Goal: Task Accomplishment & Management: Manage account settings

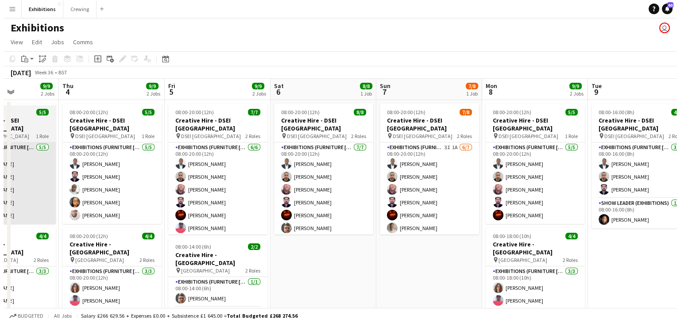
scroll to position [0, 262]
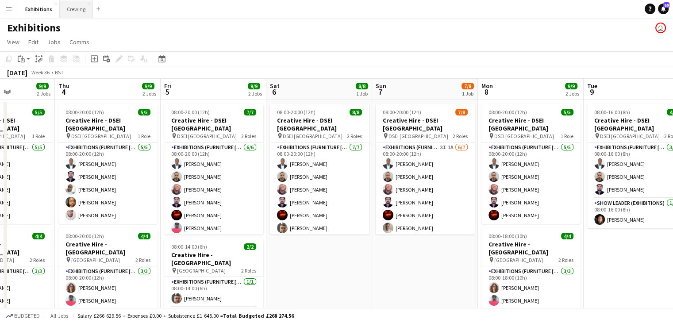
click at [74, 13] on button "Crewing Close" at bounding box center [76, 8] width 33 height 17
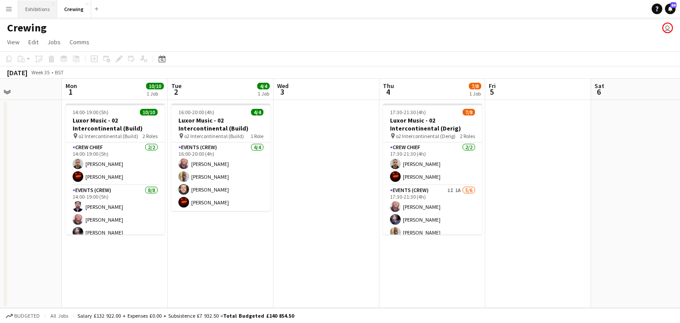
click at [35, 10] on button "Exhibitions Close" at bounding box center [37, 8] width 39 height 17
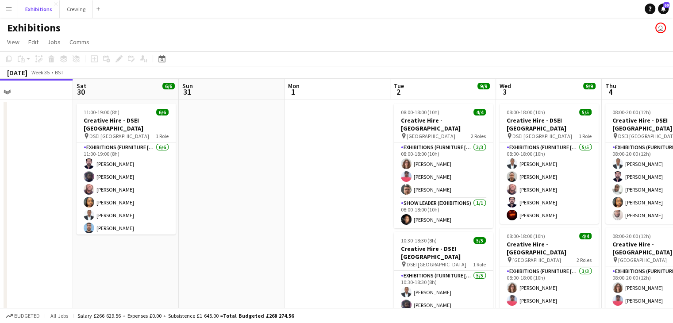
scroll to position [0, 240]
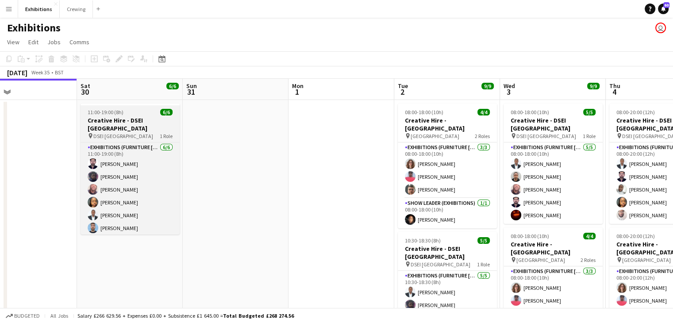
click at [129, 125] on h3 "Creative Hire - DSEI [GEOGRAPHIC_DATA]" at bounding box center [130, 124] width 99 height 16
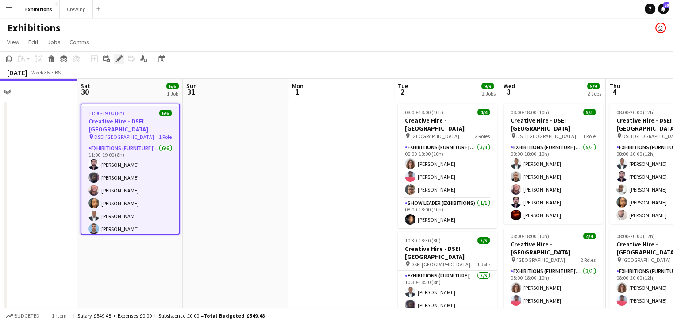
click at [118, 59] on icon at bounding box center [118, 59] width 5 height 5
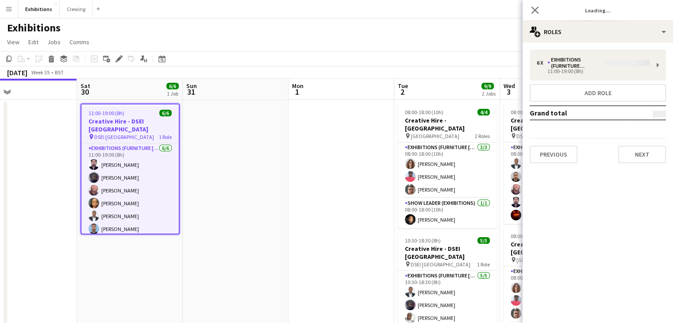
type input "**********"
click at [648, 154] on button "Next" at bounding box center [642, 155] width 48 height 18
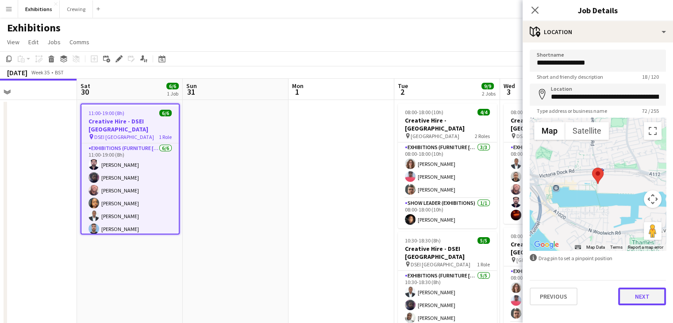
click at [642, 296] on button "Next" at bounding box center [642, 297] width 48 height 18
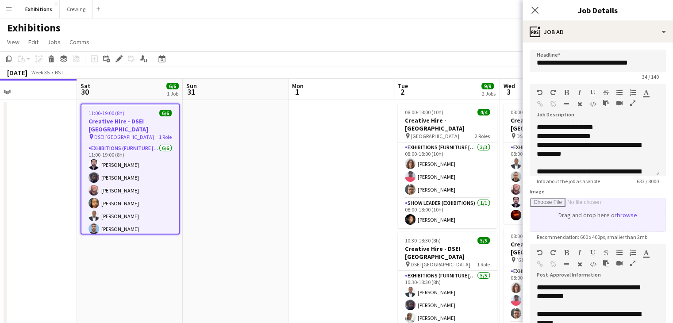
scroll to position [113, 0]
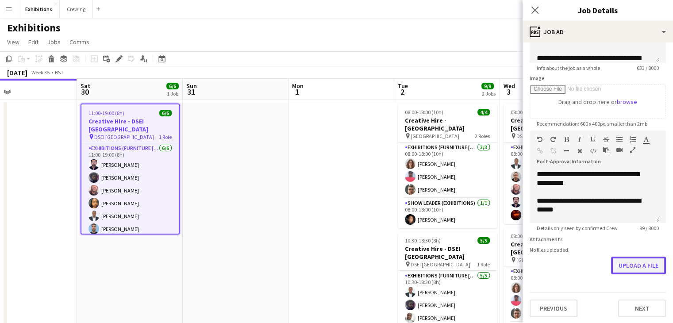
click at [627, 265] on button "Upload a file" at bounding box center [638, 266] width 55 height 18
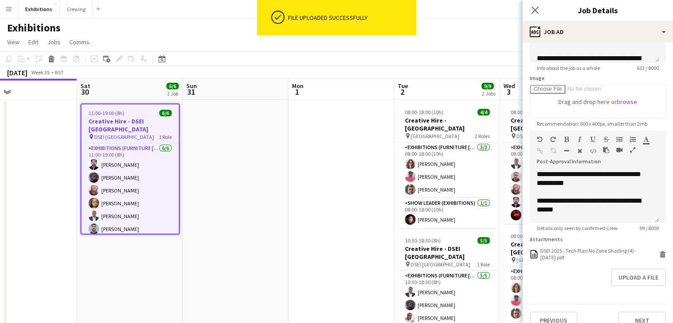
click at [353, 220] on app-date-cell at bounding box center [341, 235] width 106 height 271
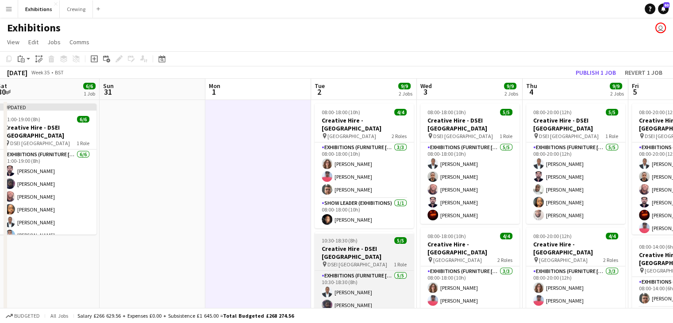
scroll to position [62, 0]
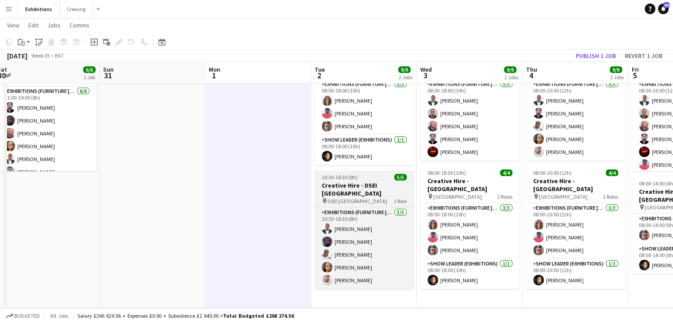
click at [359, 196] on h3 "Creative Hire - DSEI [GEOGRAPHIC_DATA]" at bounding box center [364, 189] width 99 height 16
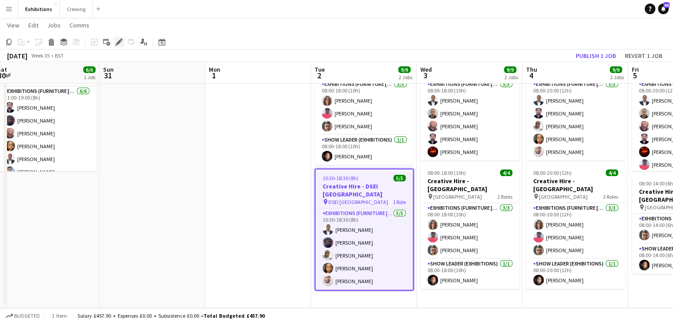
click at [119, 43] on icon at bounding box center [118, 42] width 5 height 5
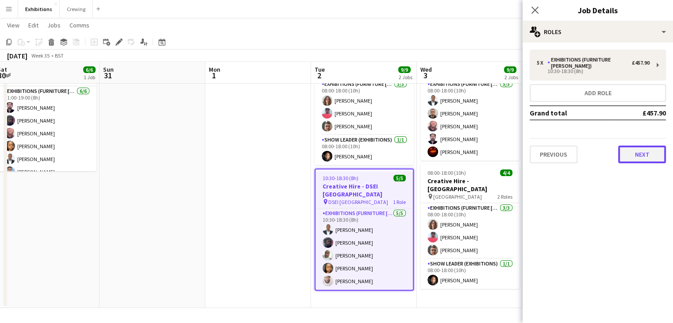
click at [631, 149] on button "Next" at bounding box center [642, 155] width 48 height 18
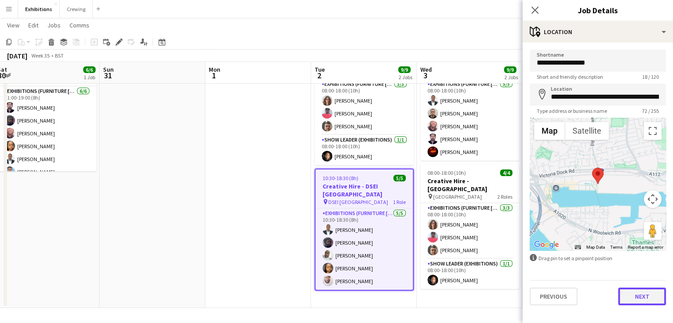
click at [636, 296] on button "Next" at bounding box center [642, 297] width 48 height 18
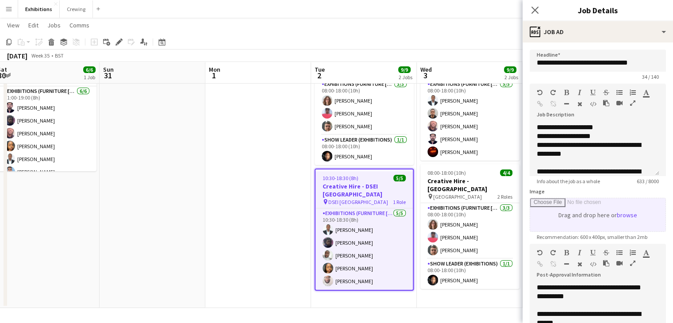
scroll to position [113, 0]
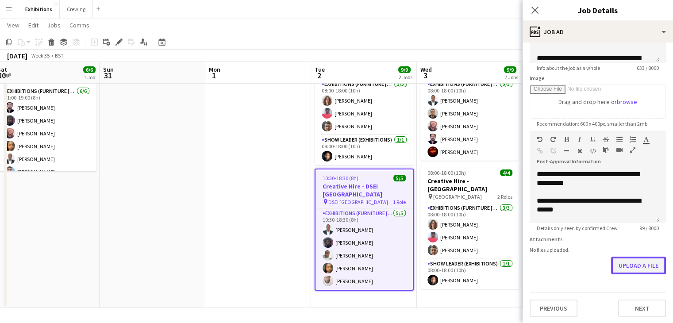
click at [624, 266] on button "Upload a file" at bounding box center [638, 266] width 55 height 18
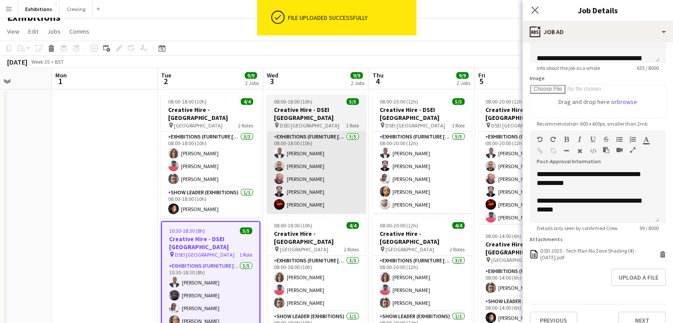
scroll to position [0, 266]
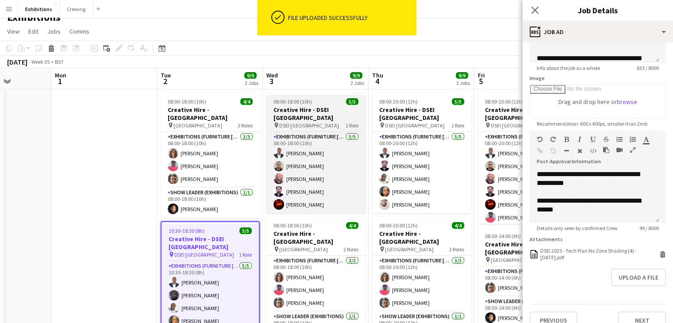
click at [318, 111] on h3 "Creative Hire - DSEI [GEOGRAPHIC_DATA]" at bounding box center [315, 114] width 99 height 16
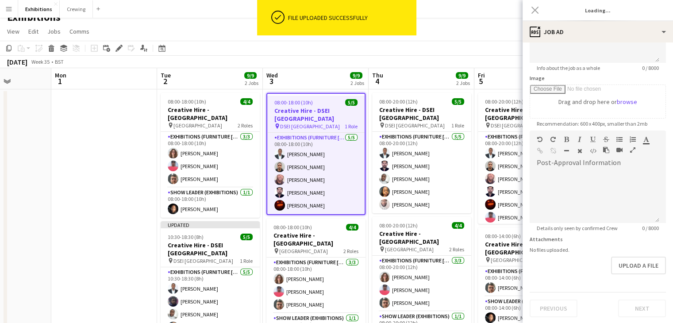
type input "**********"
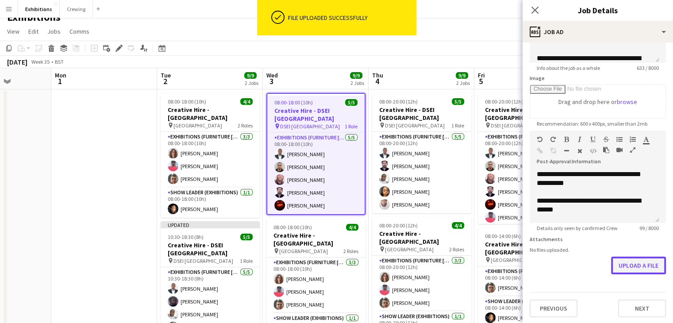
click at [622, 262] on button "Upload a file" at bounding box center [638, 266] width 55 height 18
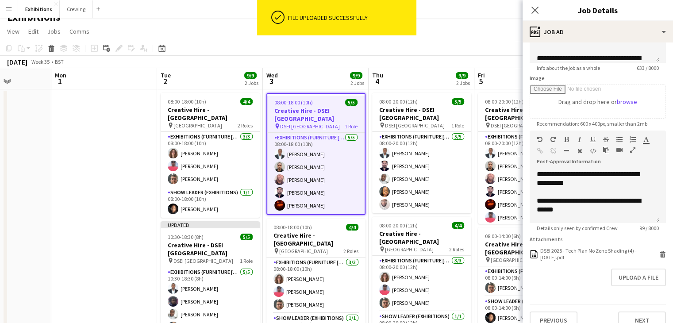
click at [124, 220] on app-date-cell at bounding box center [104, 224] width 106 height 271
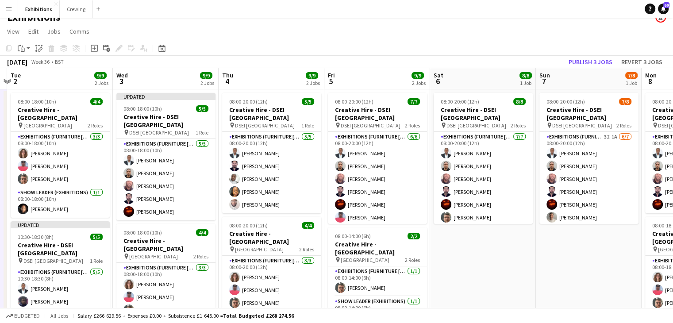
scroll to position [0, 200]
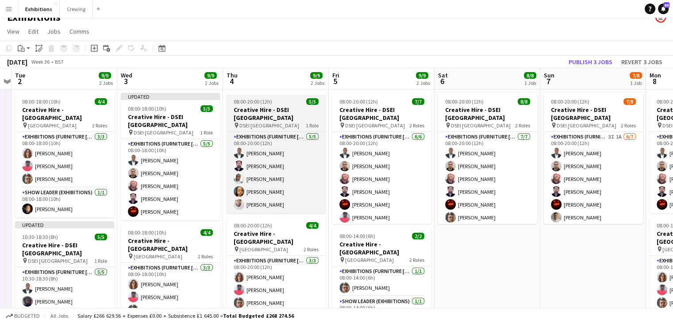
click at [273, 117] on h3 "Creative Hire - DSEI [GEOGRAPHIC_DATA]" at bounding box center [276, 114] width 99 height 16
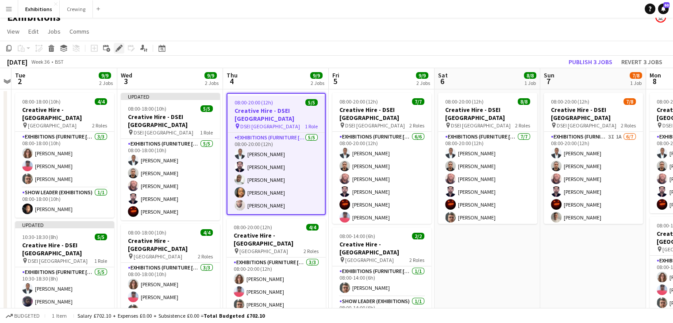
click at [119, 49] on icon at bounding box center [118, 48] width 5 height 5
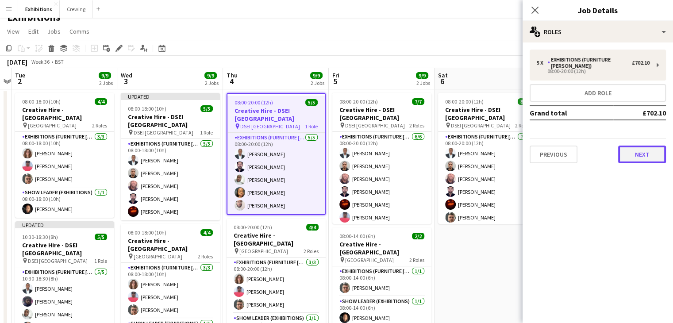
click at [646, 153] on button "Next" at bounding box center [642, 155] width 48 height 18
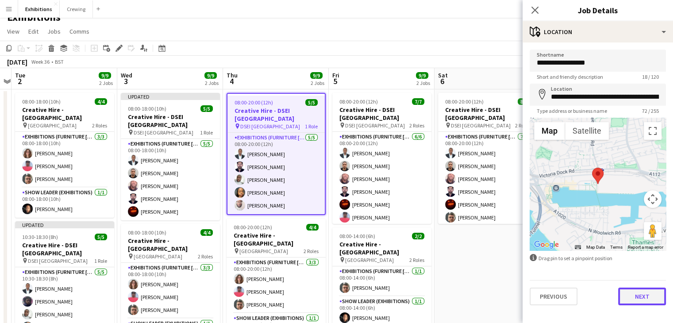
click at [637, 300] on button "Next" at bounding box center [642, 297] width 48 height 18
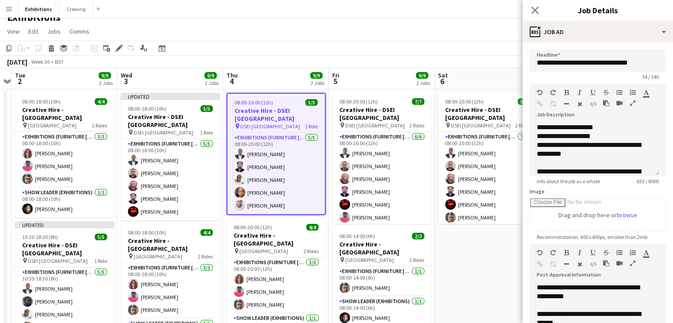
scroll to position [113, 0]
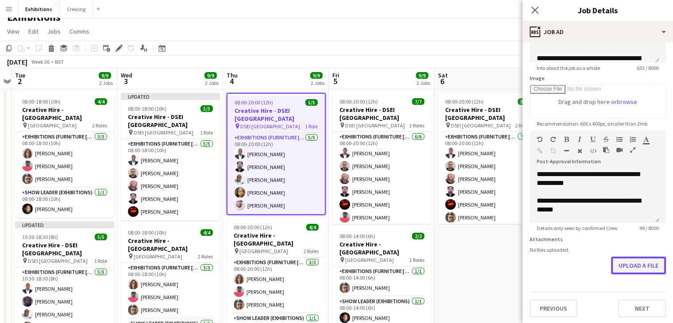
click at [637, 262] on button "Upload a file" at bounding box center [638, 266] width 55 height 18
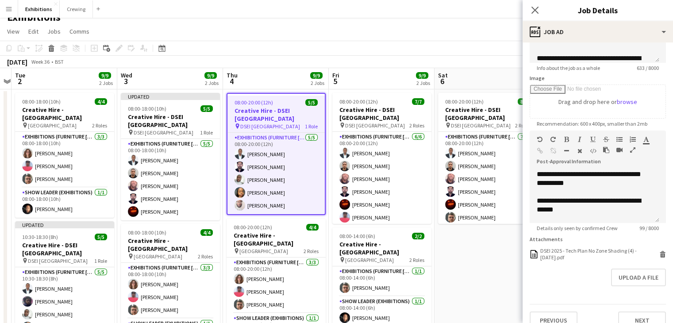
click at [453, 247] on app-date-cell "08:00-20:00 (12h) 8/8 Creative Hire - DSEI North & South pin DSEI North & South…" at bounding box center [487, 224] width 106 height 271
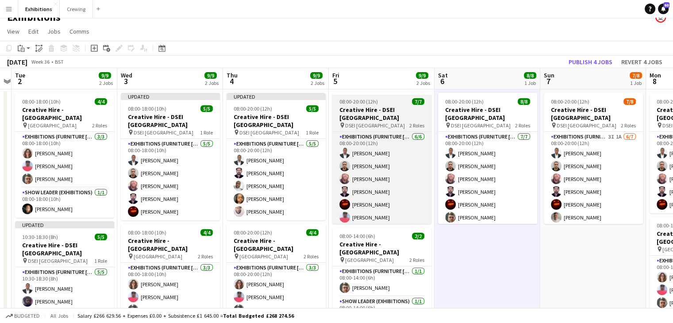
click at [377, 117] on h3 "Creative Hire - DSEI [GEOGRAPHIC_DATA]" at bounding box center [381, 114] width 99 height 16
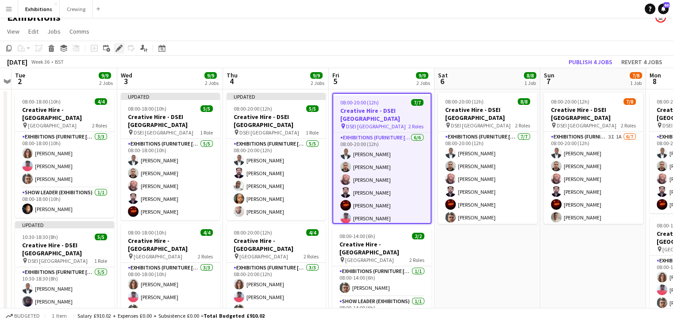
click at [121, 48] on icon "Edit" at bounding box center [118, 48] width 7 height 7
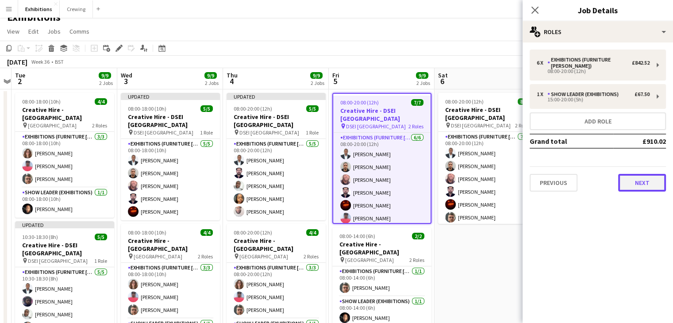
click at [632, 184] on button "Next" at bounding box center [642, 183] width 48 height 18
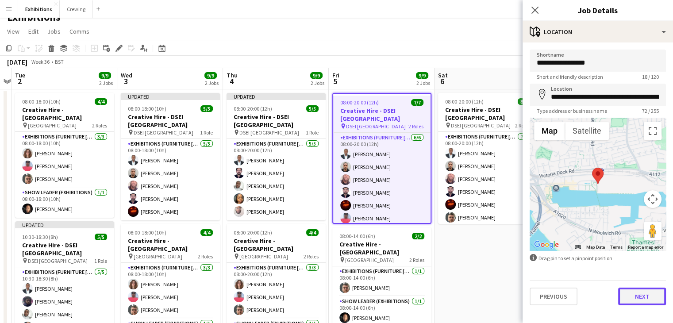
click at [646, 298] on button "Next" at bounding box center [642, 297] width 48 height 18
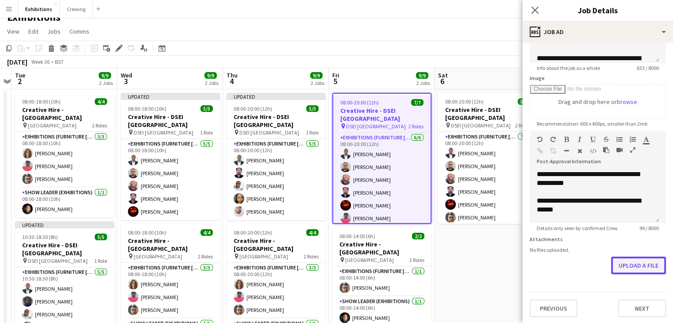
click at [630, 264] on button "Upload a file" at bounding box center [638, 266] width 55 height 18
click at [469, 258] on app-date-cell "08:00-20:00 (12h) 8/8 Creative Hire - DSEI North & South pin DSEI North & South…" at bounding box center [487, 224] width 106 height 271
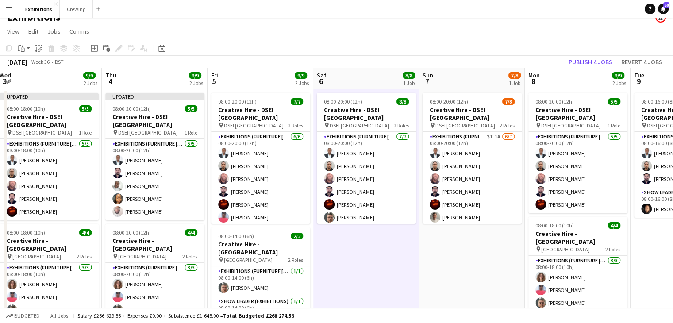
scroll to position [0, 326]
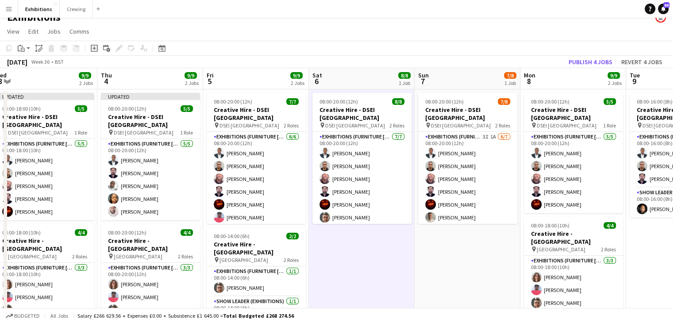
click at [372, 253] on app-date-cell "08:00-20:00 (12h) 8/8 Creative Hire - DSEI North & South pin DSEI North & South…" at bounding box center [362, 224] width 106 height 271
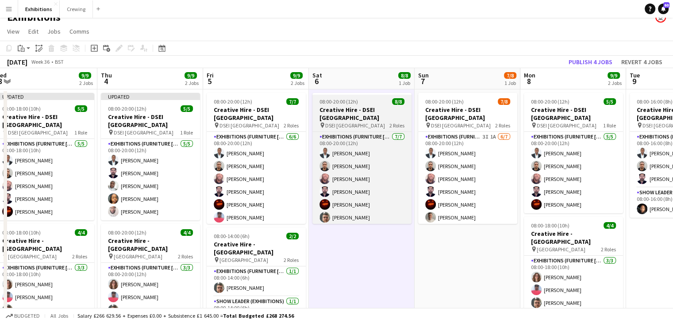
click at [356, 111] on h3 "Creative Hire - DSEI [GEOGRAPHIC_DATA]" at bounding box center [361, 114] width 99 height 16
click at [349, 112] on h3 "Creative Hire - DSEI [GEOGRAPHIC_DATA]" at bounding box center [361, 114] width 99 height 16
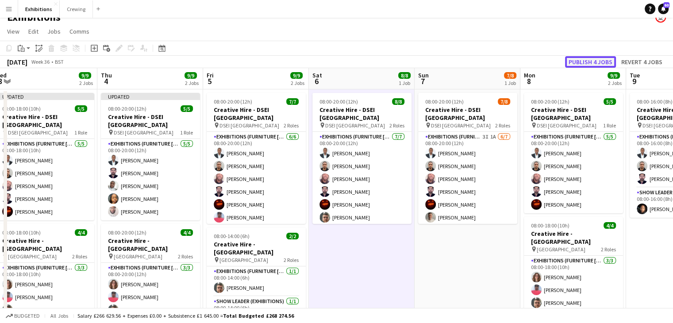
click at [601, 61] on button "Publish 4 jobs" at bounding box center [590, 62] width 51 height 12
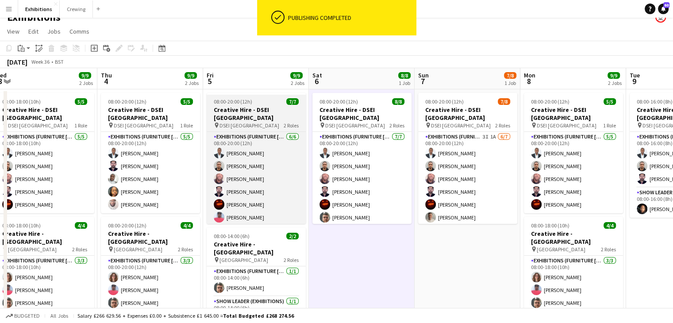
click at [262, 112] on h3 "Creative Hire - DSEI [GEOGRAPHIC_DATA]" at bounding box center [256, 114] width 99 height 16
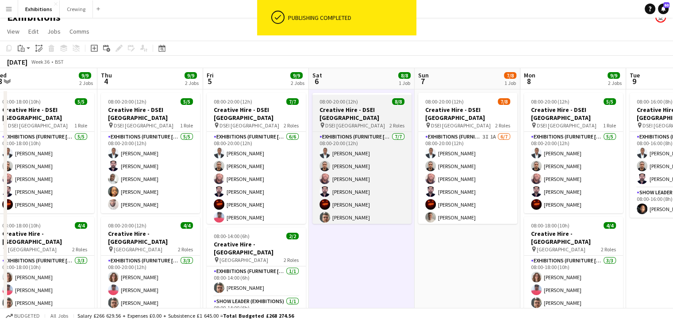
click at [331, 112] on h3 "Creative Hire - DSEI [GEOGRAPHIC_DATA]" at bounding box center [361, 114] width 99 height 16
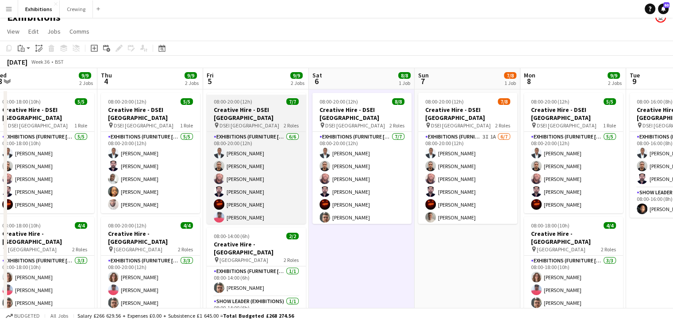
click at [253, 112] on h3 "Creative Hire - DSEI [GEOGRAPHIC_DATA]" at bounding box center [256, 114] width 99 height 16
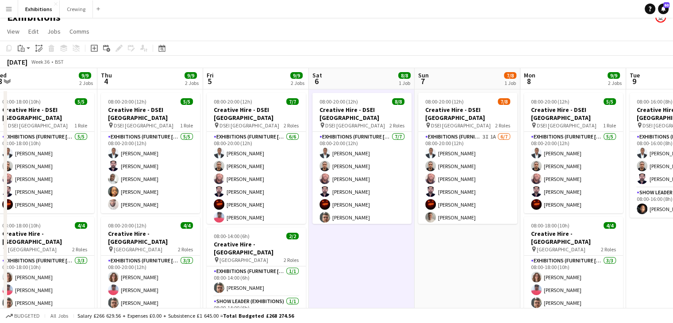
scroll to position [0, 0]
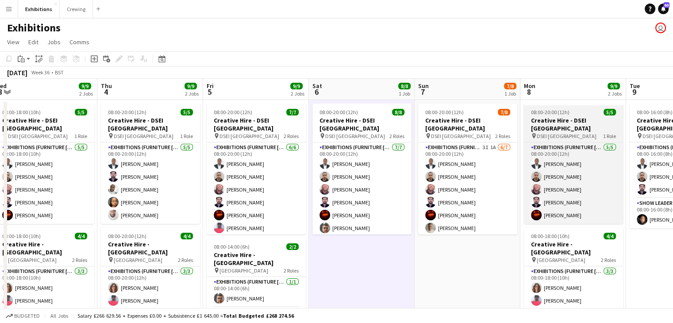
click at [554, 119] on h3 "Creative Hire - DSEI [GEOGRAPHIC_DATA]" at bounding box center [573, 124] width 99 height 16
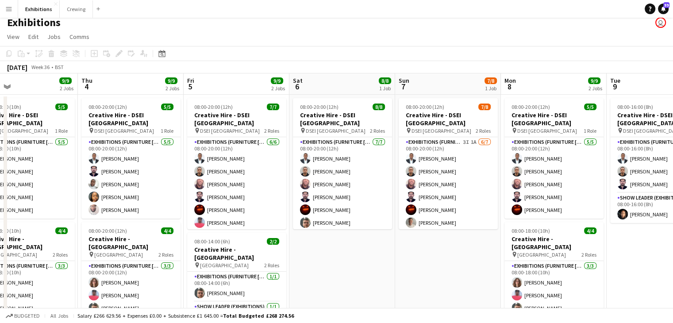
scroll to position [0, 239]
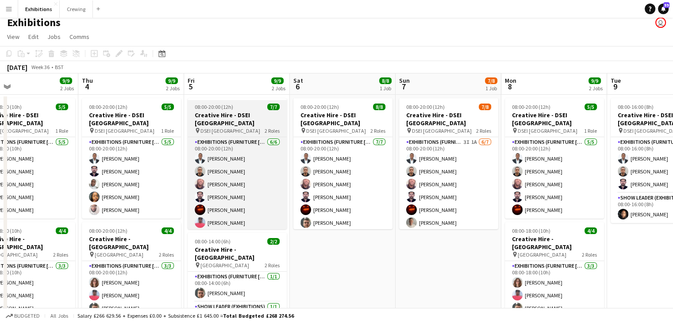
click at [244, 122] on h3 "Creative Hire - DSEI [GEOGRAPHIC_DATA]" at bounding box center [237, 119] width 99 height 16
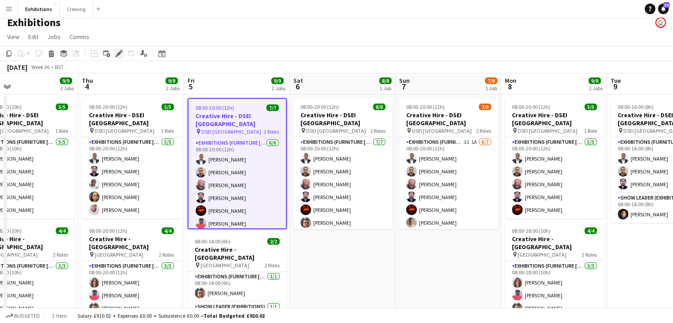
click at [118, 52] on icon "Edit" at bounding box center [118, 53] width 7 height 7
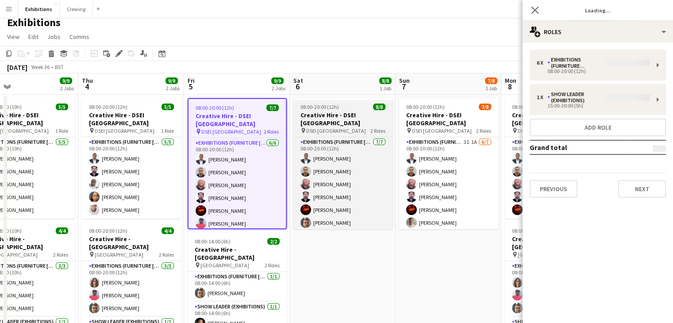
type input "**********"
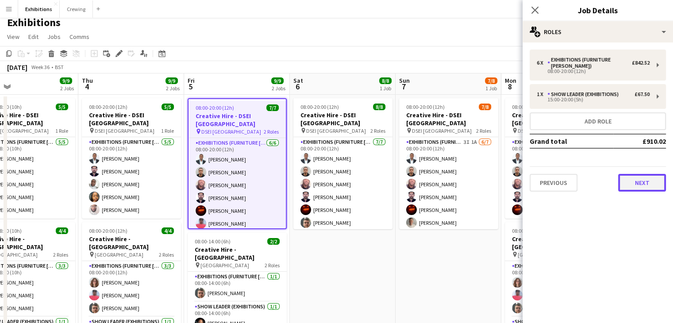
click at [636, 181] on button "Next" at bounding box center [642, 183] width 48 height 18
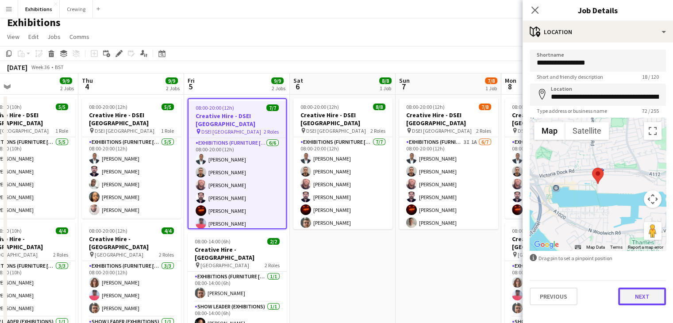
click at [640, 297] on button "Next" at bounding box center [642, 297] width 48 height 18
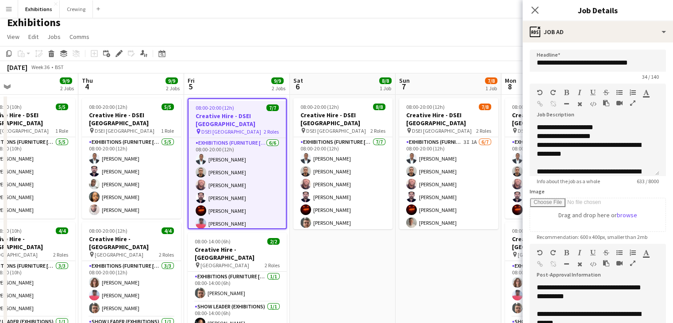
scroll to position [113, 0]
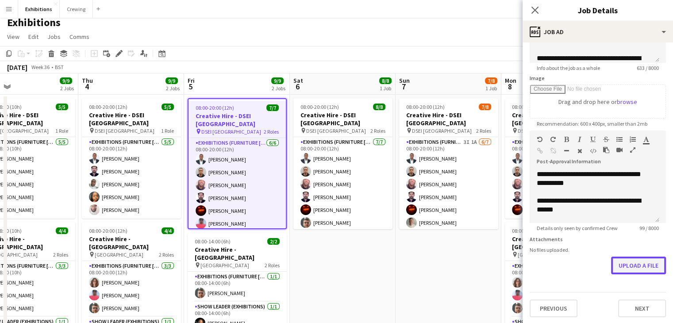
click at [632, 259] on button "Upload a file" at bounding box center [638, 266] width 55 height 18
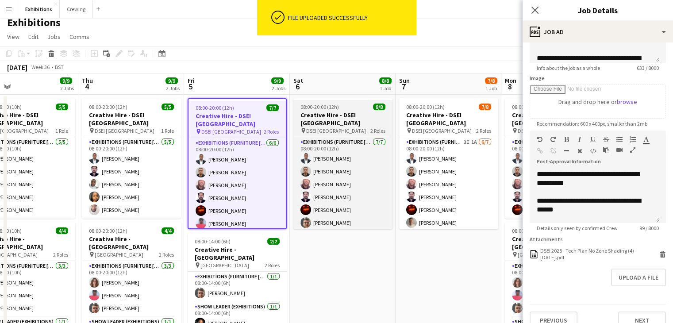
click at [333, 114] on h3 "Creative Hire - DSEI [GEOGRAPHIC_DATA]" at bounding box center [342, 119] width 99 height 16
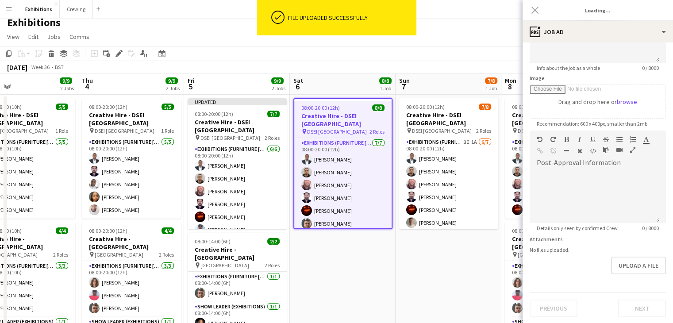
type input "**********"
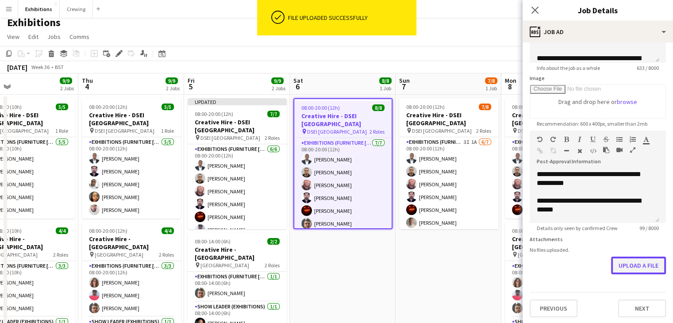
click at [638, 264] on button "Upload a file" at bounding box center [638, 266] width 55 height 18
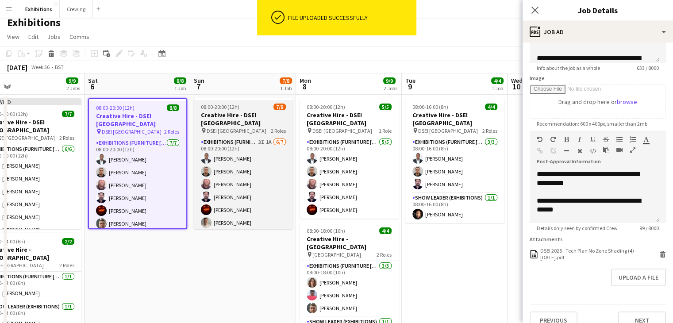
scroll to position [0, 233]
click at [247, 116] on h3 "Creative Hire - DSEI [GEOGRAPHIC_DATA]" at bounding box center [242, 119] width 99 height 16
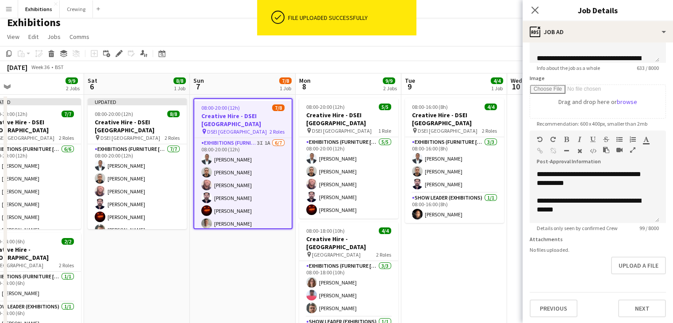
type input "**********"
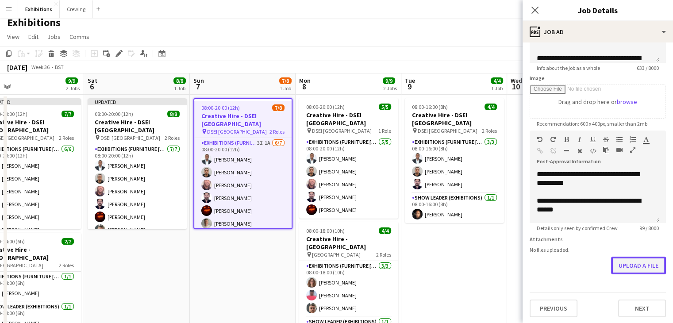
click at [636, 265] on button "Upload a file" at bounding box center [638, 266] width 55 height 18
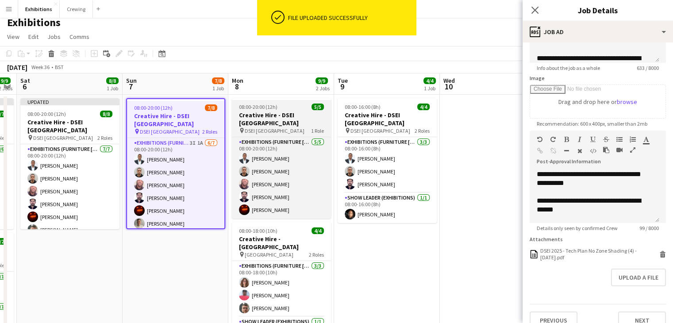
click at [274, 108] on span "08:00-20:00 (12h)" at bounding box center [258, 107] width 38 height 7
type input "**********"
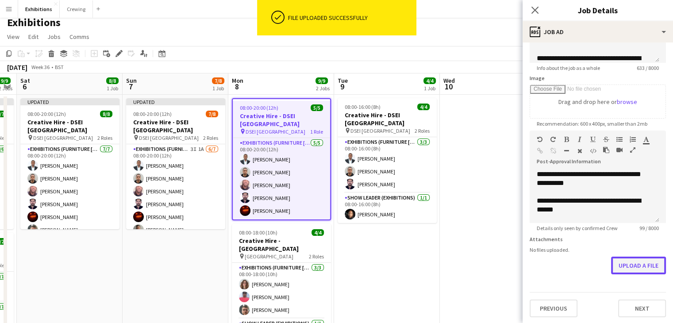
click at [636, 262] on button "Upload a file" at bounding box center [638, 266] width 55 height 18
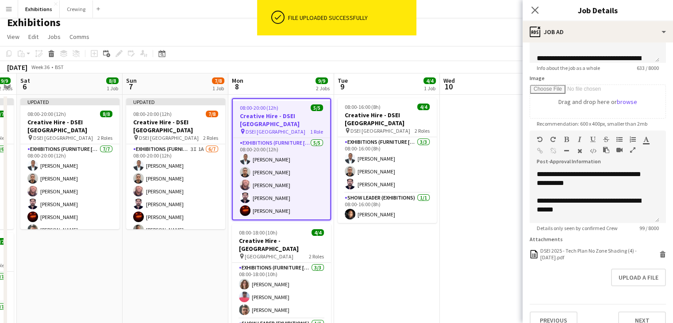
click at [476, 196] on app-date-cell at bounding box center [493, 230] width 106 height 271
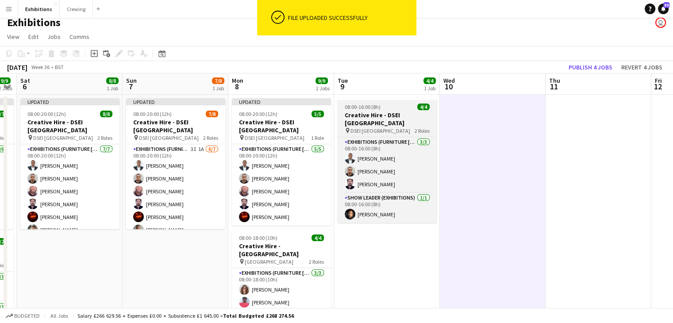
click at [385, 124] on h3 "Creative Hire - DSEI [GEOGRAPHIC_DATA]" at bounding box center [387, 119] width 99 height 16
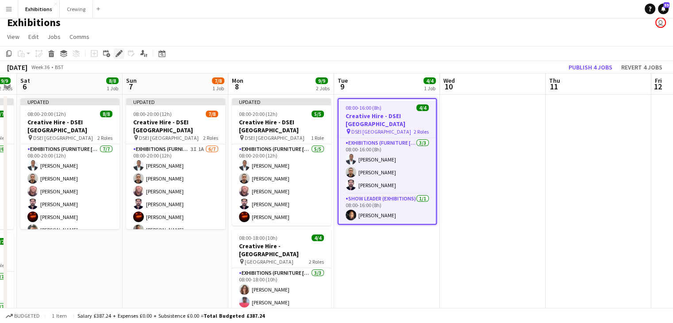
click at [117, 54] on icon at bounding box center [118, 53] width 5 height 5
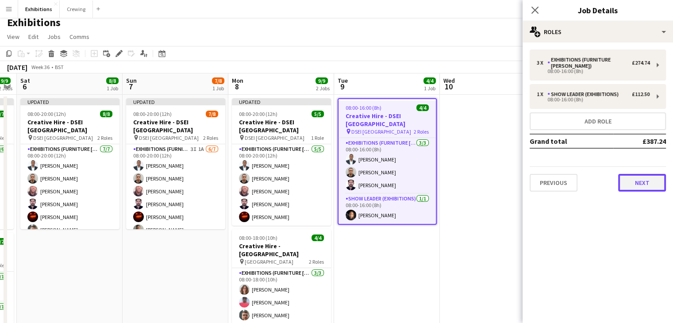
click at [631, 180] on button "Next" at bounding box center [642, 183] width 48 height 18
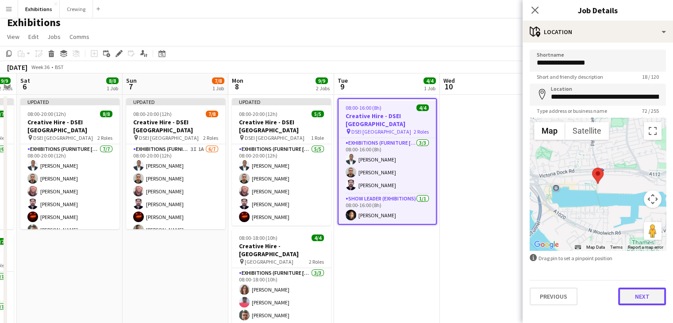
click at [636, 297] on button "Next" at bounding box center [642, 297] width 48 height 18
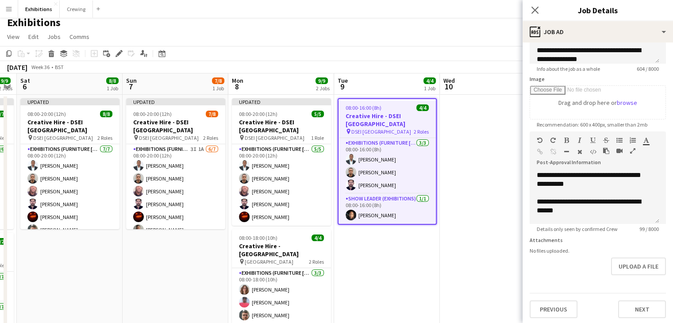
scroll to position [113, 0]
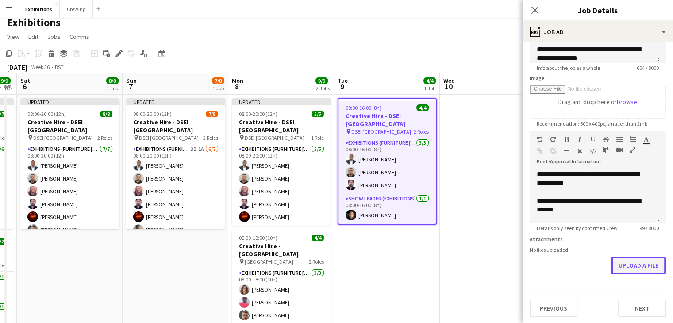
click at [632, 258] on button "Upload a file" at bounding box center [638, 266] width 55 height 18
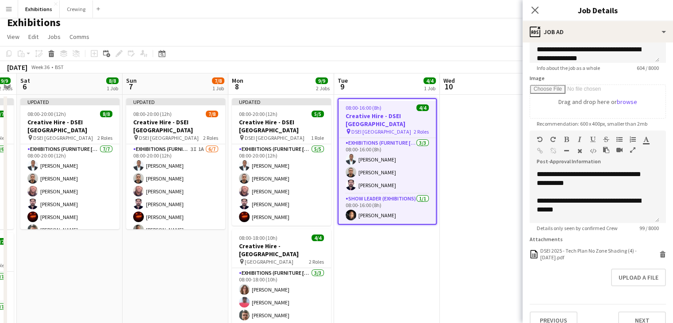
click at [492, 223] on app-date-cell at bounding box center [493, 230] width 106 height 271
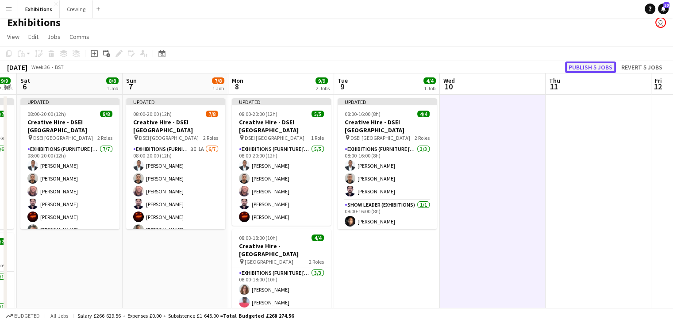
click at [601, 64] on button "Publish 5 jobs" at bounding box center [590, 67] width 51 height 12
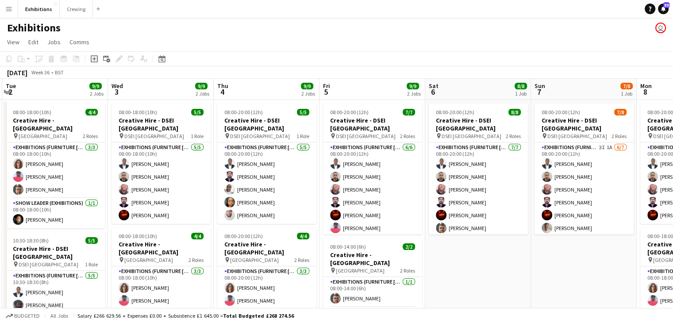
scroll to position [0, 314]
